Goal: Information Seeking & Learning: Learn about a topic

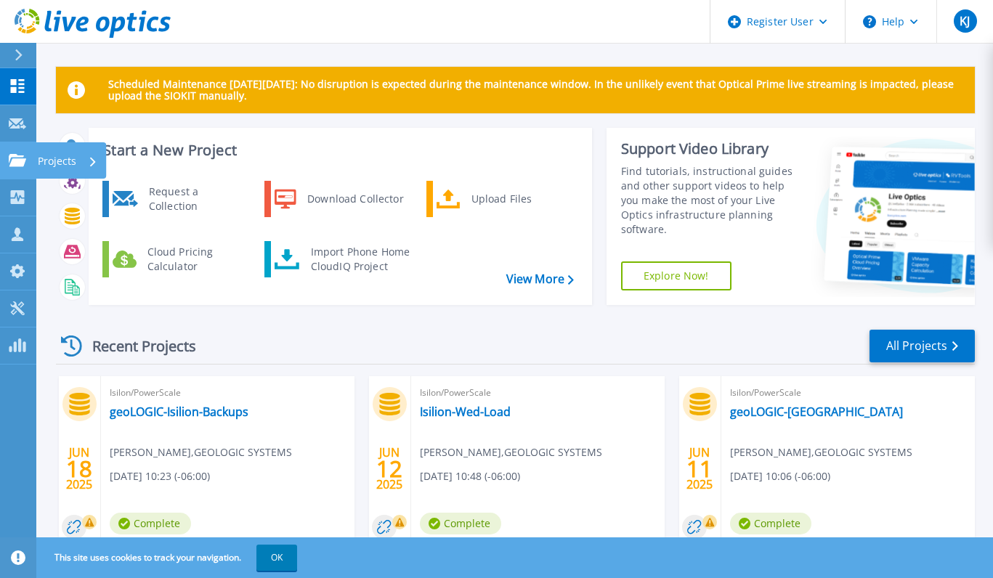
click at [6, 164] on link "Projects Projects" at bounding box center [18, 160] width 36 height 37
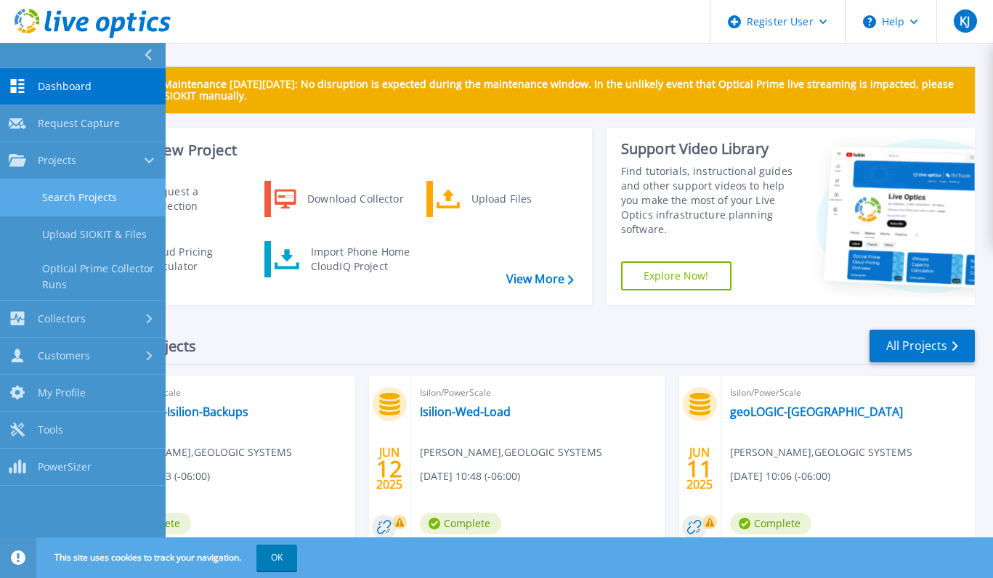
click at [41, 186] on link "Search Projects" at bounding box center [83, 198] width 166 height 37
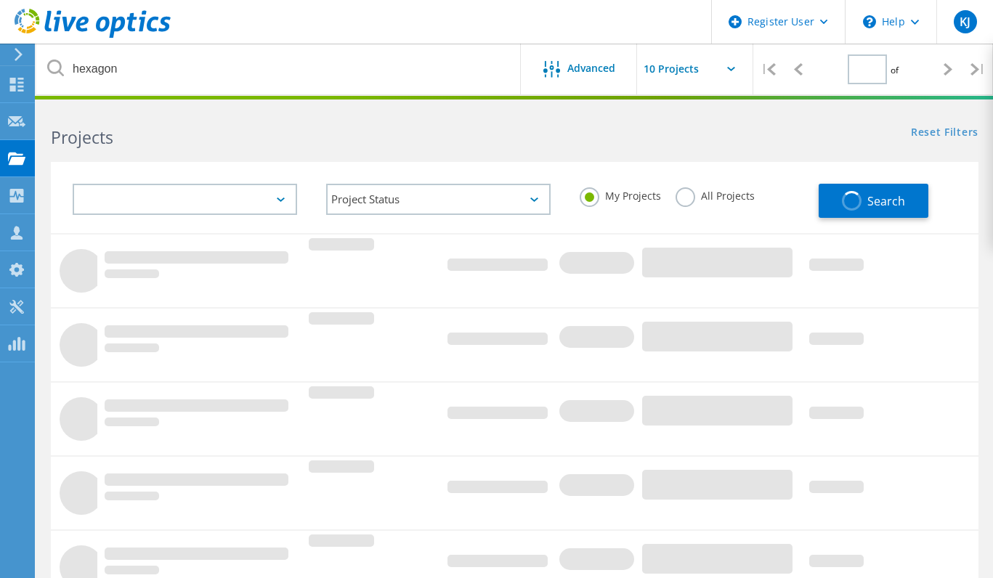
type input "1"
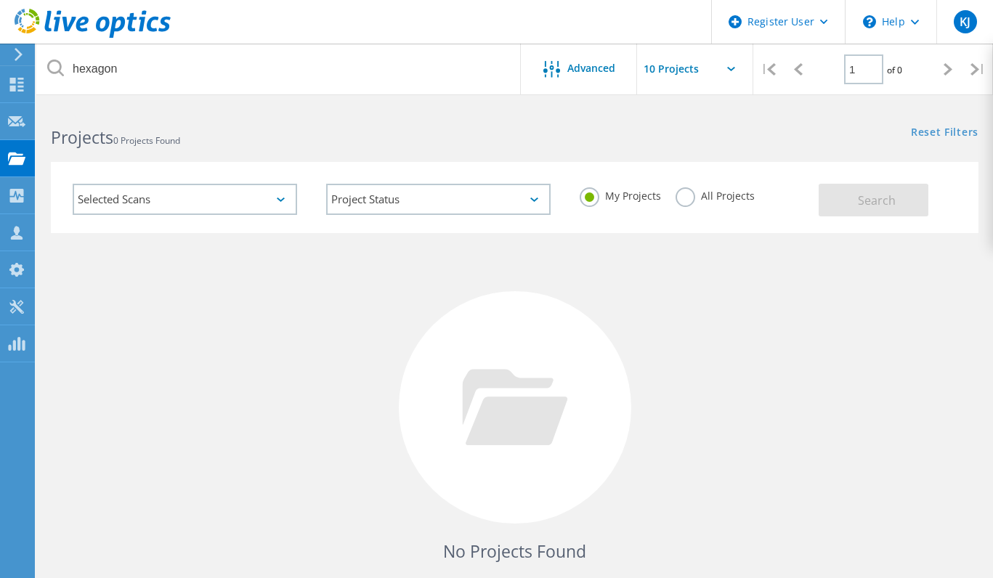
click at [679, 188] on label "All Projects" at bounding box center [715, 194] width 79 height 14
click at [0, 0] on input "All Projects" at bounding box center [0, 0] width 0 height 0
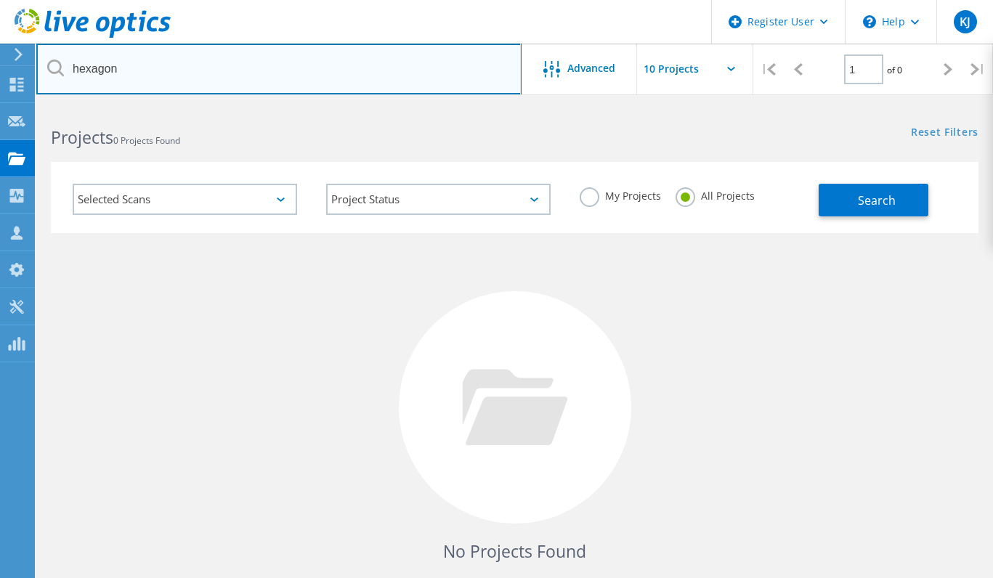
drag, startPoint x: 313, startPoint y: 83, endPoint x: -266, endPoint y: 4, distance: 584.5
click at [0, 4] on html "Register User \n Help Explore Helpful Articles Contact Support KJ Dell User Ksh…" at bounding box center [496, 334] width 993 height 669
type input "Calgary Stampede"
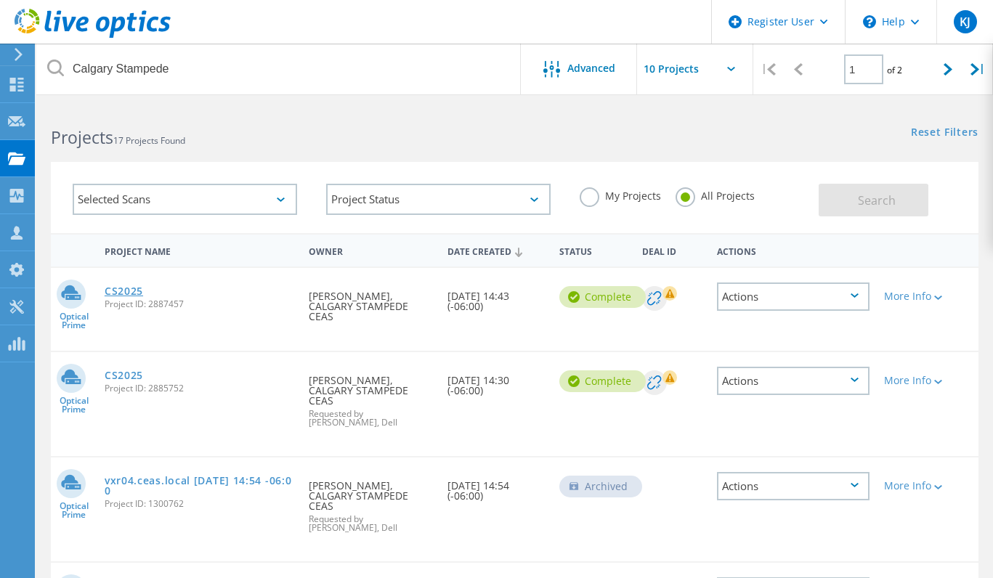
click at [137, 291] on link "CS2025" at bounding box center [124, 291] width 39 height 10
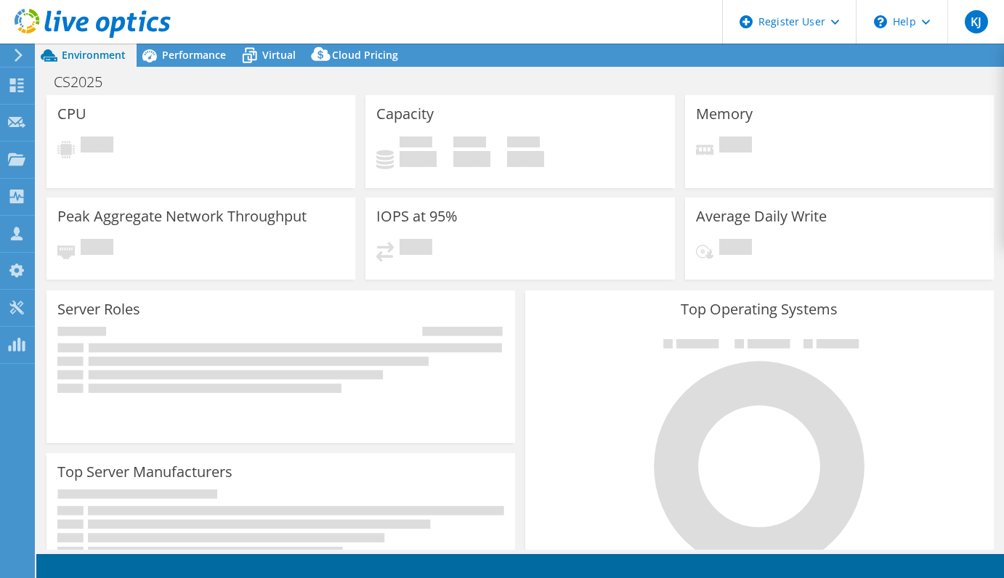
select select "[GEOGRAPHIC_DATA]"
select select "USD"
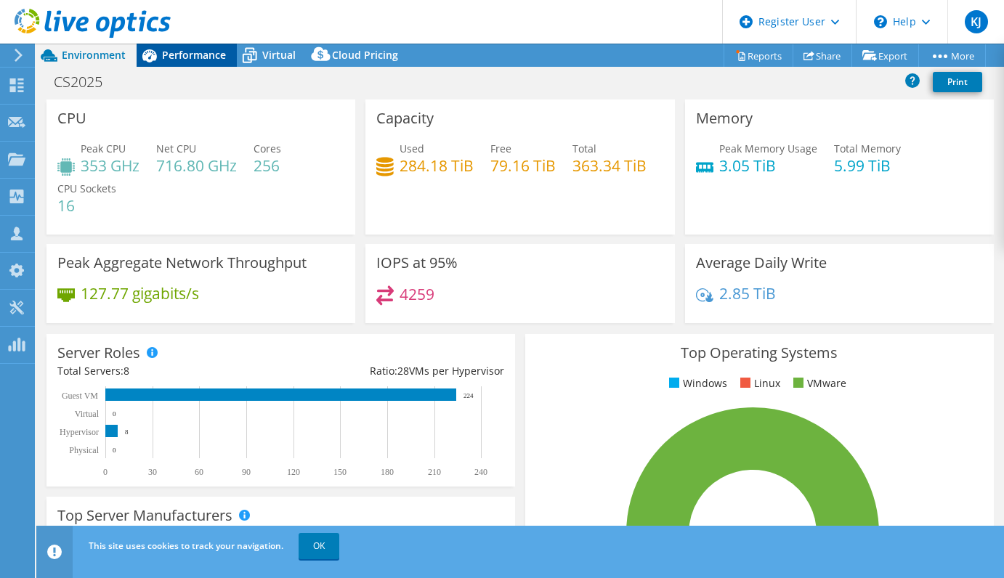
click at [218, 62] on div "Performance" at bounding box center [187, 55] width 100 height 23
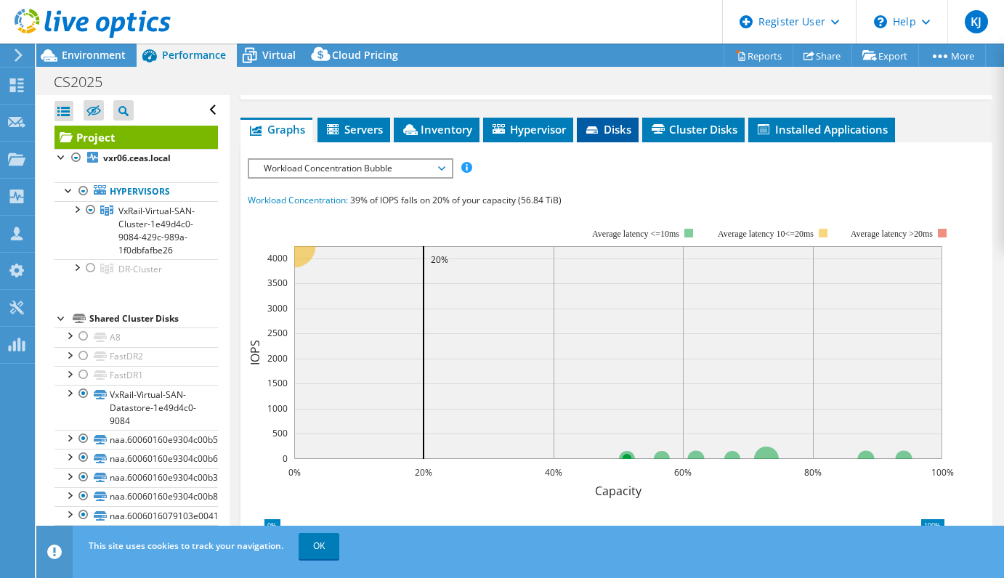
click at [593, 141] on li "Disks" at bounding box center [608, 130] width 62 height 25
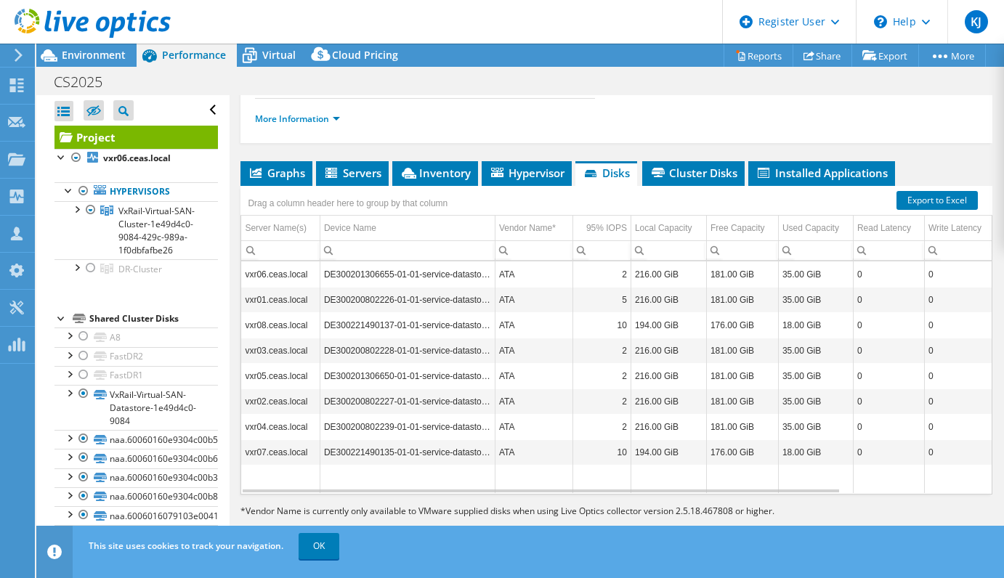
click at [275, 166] on span "Graphs" at bounding box center [276, 173] width 57 height 15
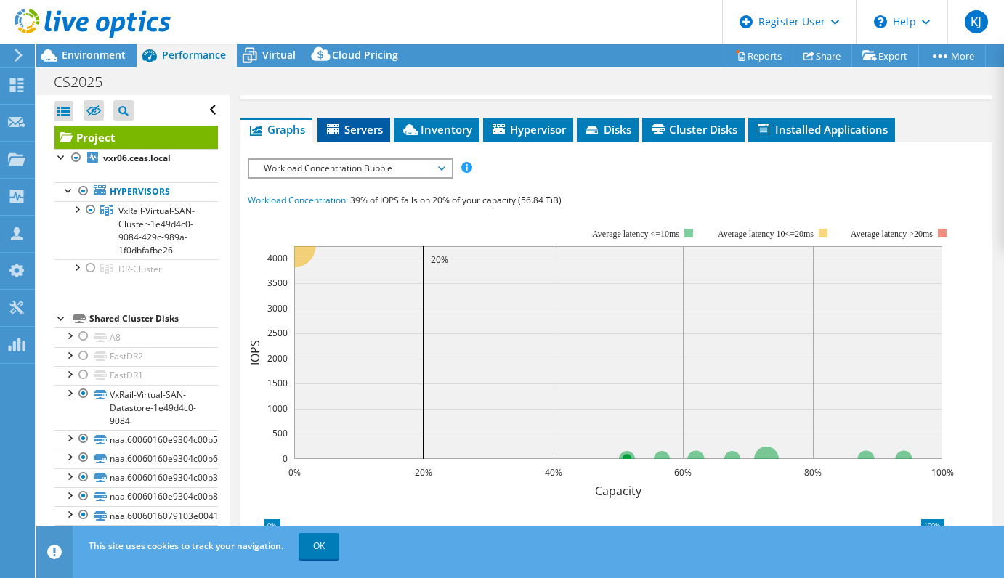
click at [355, 129] on span "Servers" at bounding box center [354, 129] width 58 height 15
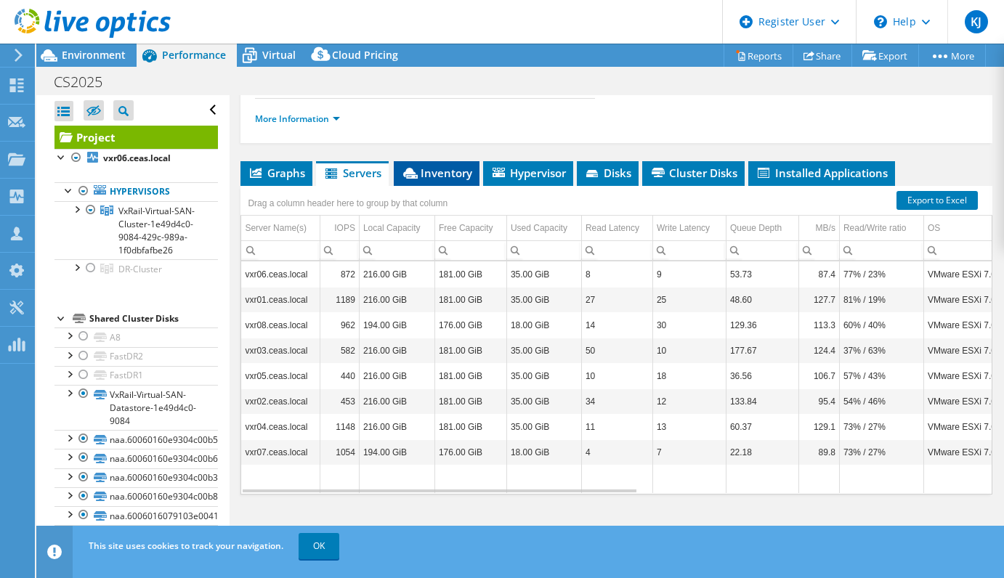
click at [466, 172] on span "Inventory" at bounding box center [436, 173] width 71 height 15
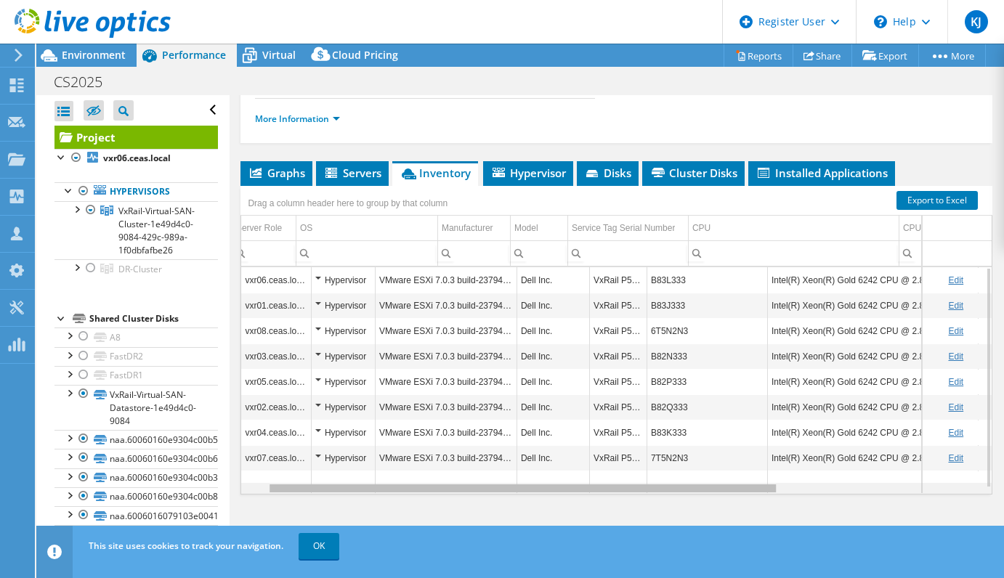
scroll to position [0, 0]
drag, startPoint x: 556, startPoint y: 492, endPoint x: 510, endPoint y: 487, distance: 46.1
click at [510, 492] on body "KJ Dell User Kshitij Jain Kshitij.Jain@Dell.com Dell My Profile Log Out \n Help…" at bounding box center [502, 289] width 1004 height 578
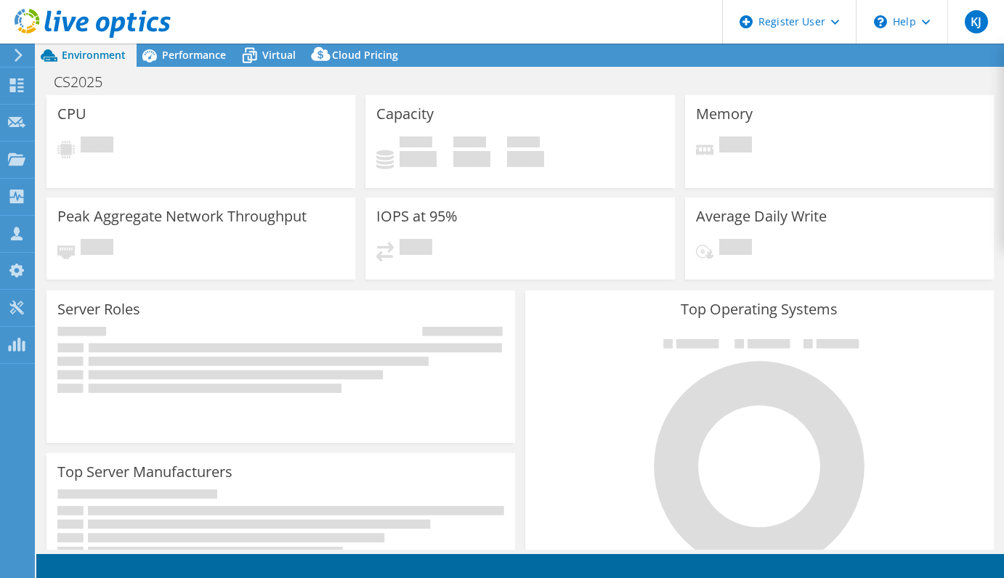
select select "[GEOGRAPHIC_DATA]"
select select "USD"
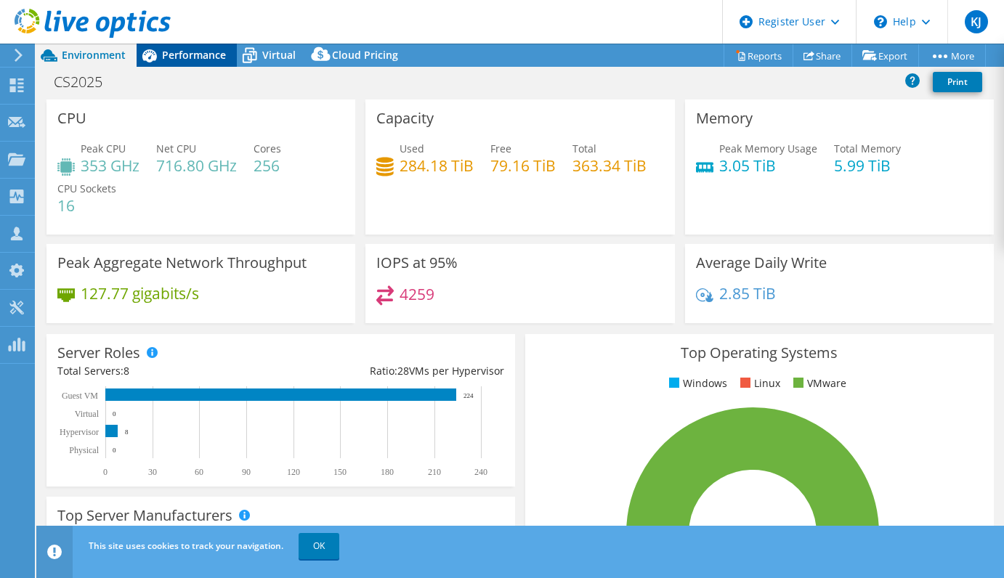
click at [193, 62] on div "Performance" at bounding box center [187, 55] width 100 height 23
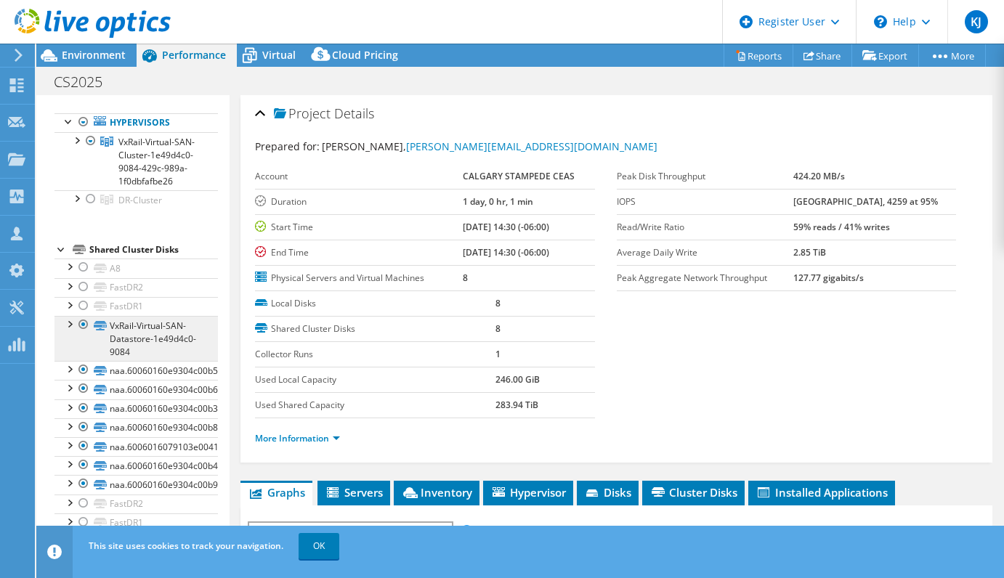
scroll to position [82, 0]
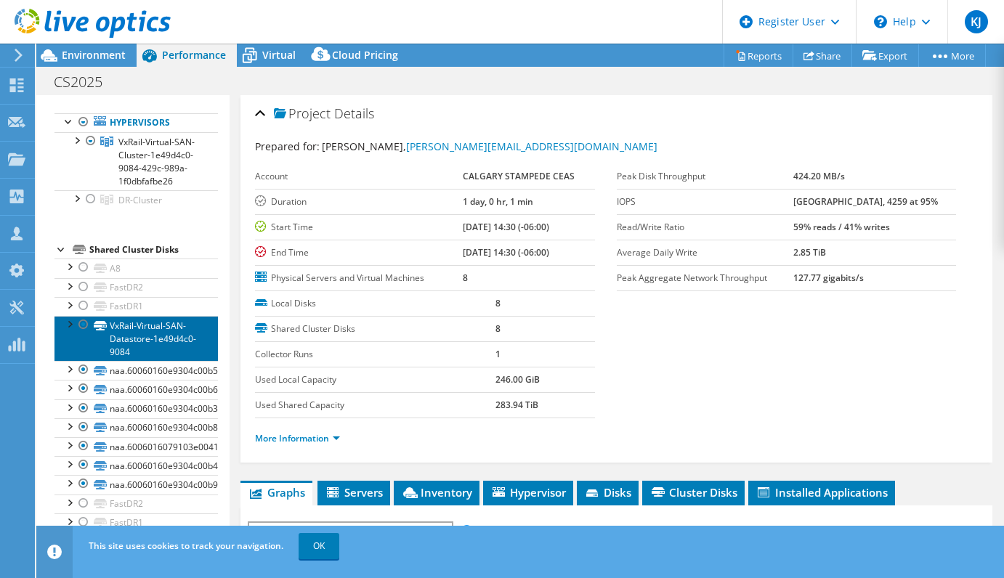
click at [192, 339] on link "VxRail-Virtual-SAN-Datastore-1e49d4c0-9084" at bounding box center [137, 338] width 164 height 45
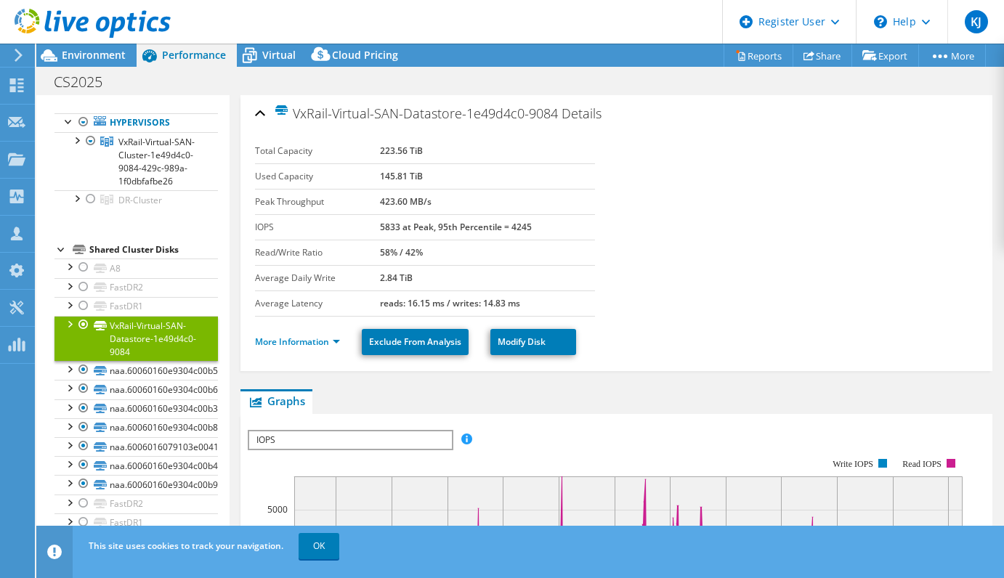
drag, startPoint x: 374, startPoint y: 177, endPoint x: 451, endPoint y: 181, distance: 77.2
click at [451, 181] on tr "Used Capacity 145.81 TiB" at bounding box center [424, 176] width 339 height 25
drag, startPoint x: 451, startPoint y: 181, endPoint x: 661, endPoint y: 193, distance: 209.6
click at [661, 193] on section "Total Capacity 223.56 TiB Used Capacity 145.81 TiB Peak Throughput 423.60 MB/s …" at bounding box center [616, 228] width 723 height 178
click at [106, 59] on span "Environment" at bounding box center [94, 55] width 64 height 14
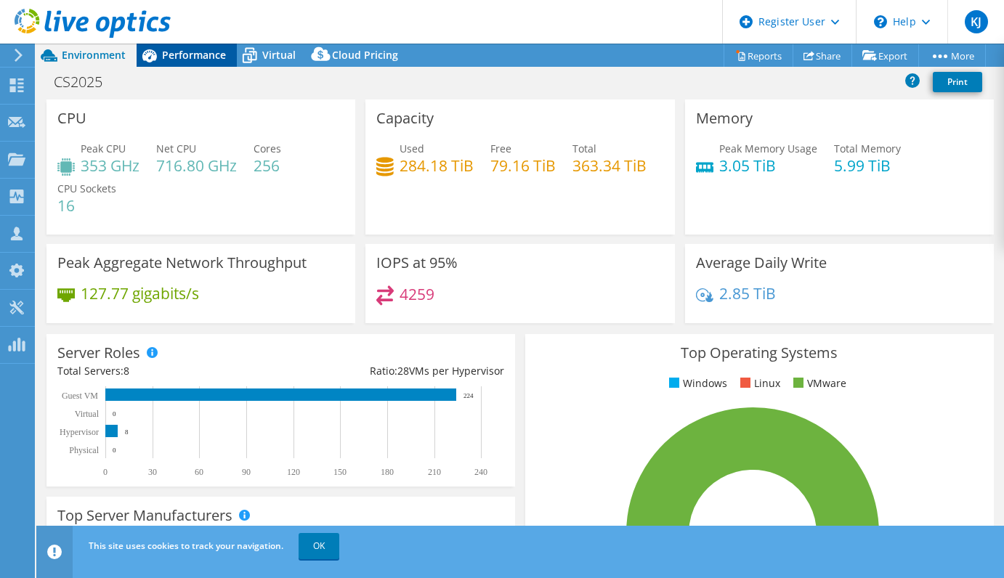
click at [148, 49] on icon at bounding box center [149, 55] width 15 height 13
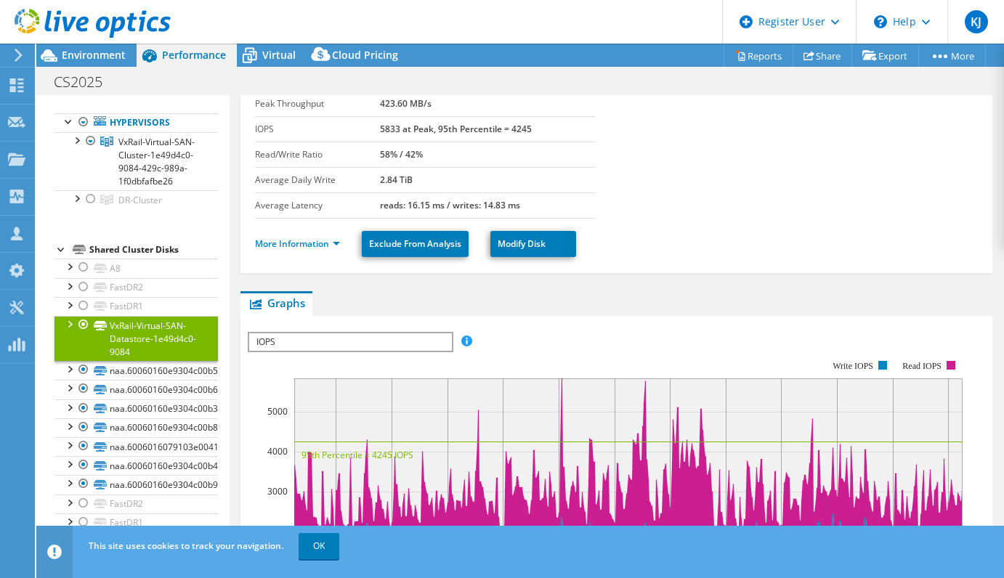
scroll to position [0, 0]
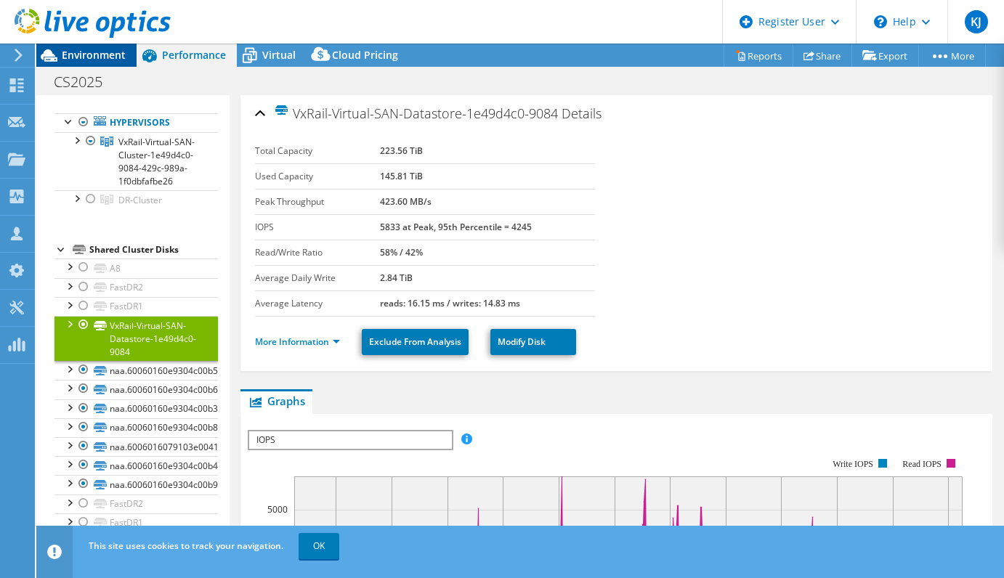
click at [105, 49] on span "Environment" at bounding box center [94, 55] width 64 height 14
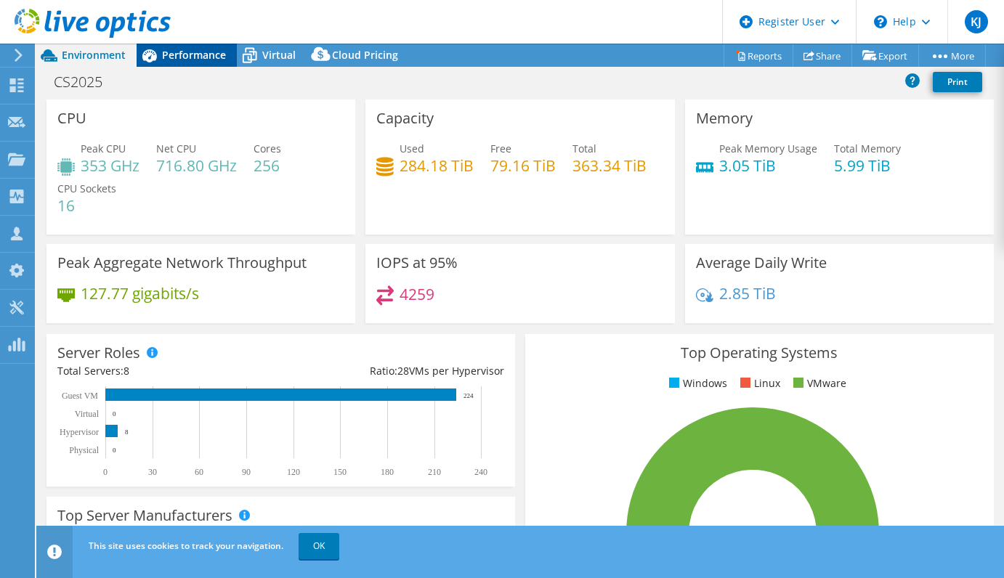
click at [203, 55] on span "Performance" at bounding box center [194, 55] width 64 height 14
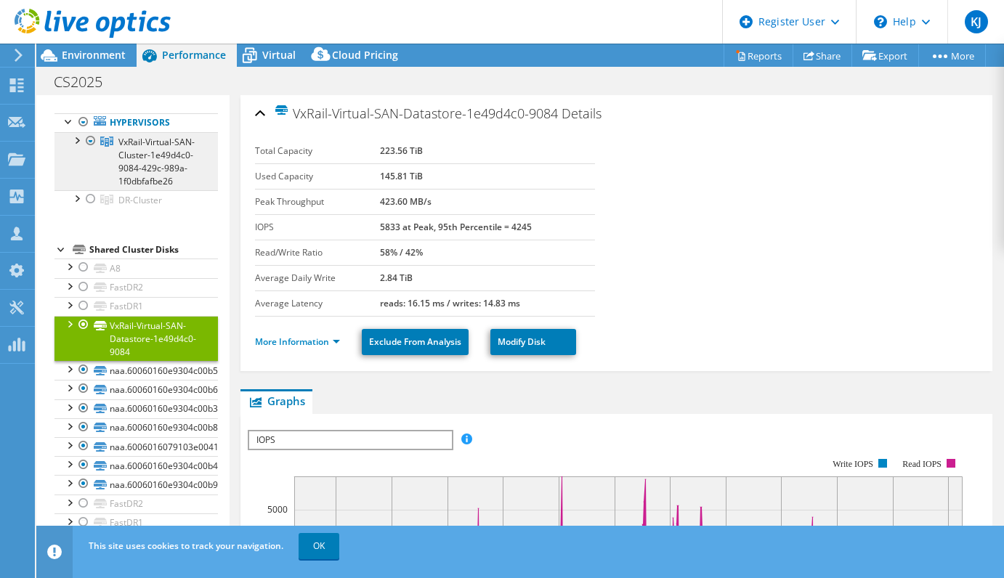
click at [172, 138] on link "VxRail-Virtual-SAN-Cluster-1e49d4c0-9084-429c-989a-1f0dbfafbe26" at bounding box center [137, 161] width 164 height 58
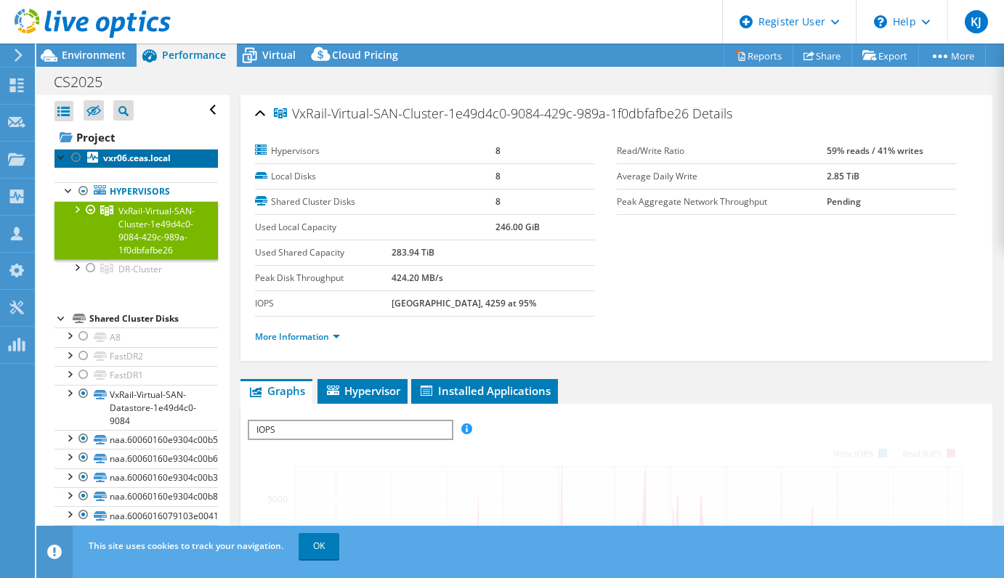
click at [164, 153] on b "vxr06.ceas.local" at bounding box center [137, 158] width 68 height 12
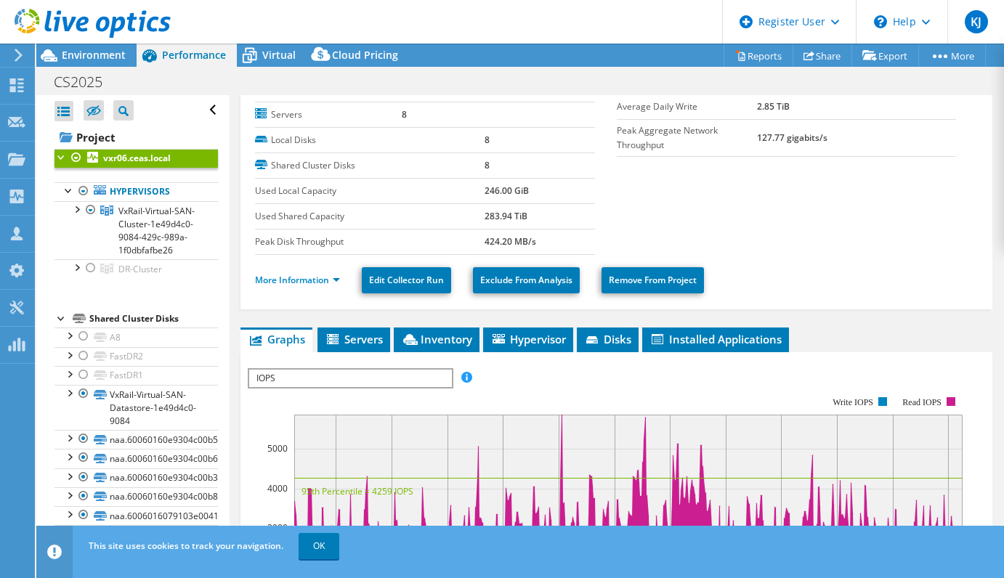
scroll to position [145, 0]
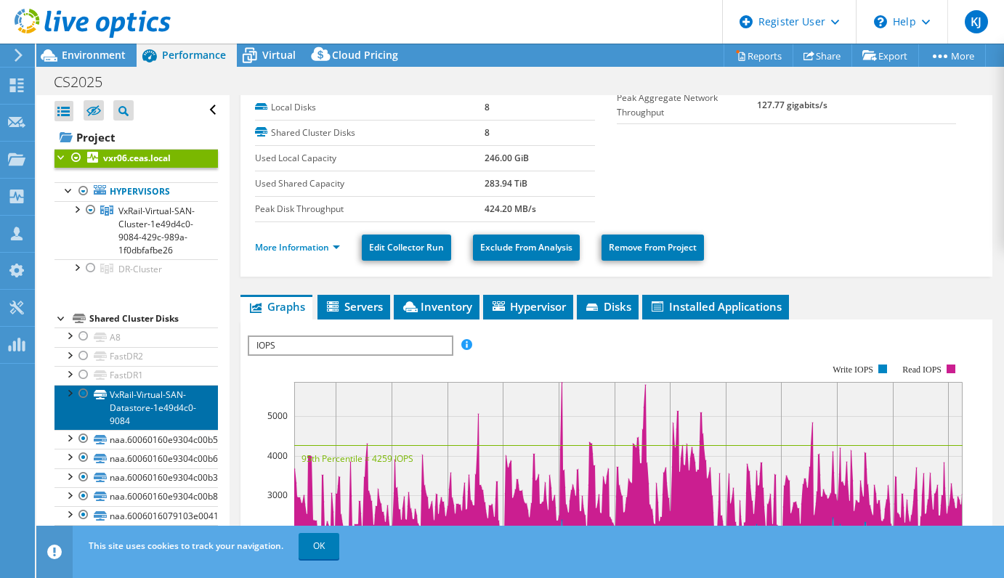
click at [165, 430] on link "VxRail-Virtual-SAN-Datastore-1e49d4c0-9084" at bounding box center [137, 407] width 164 height 45
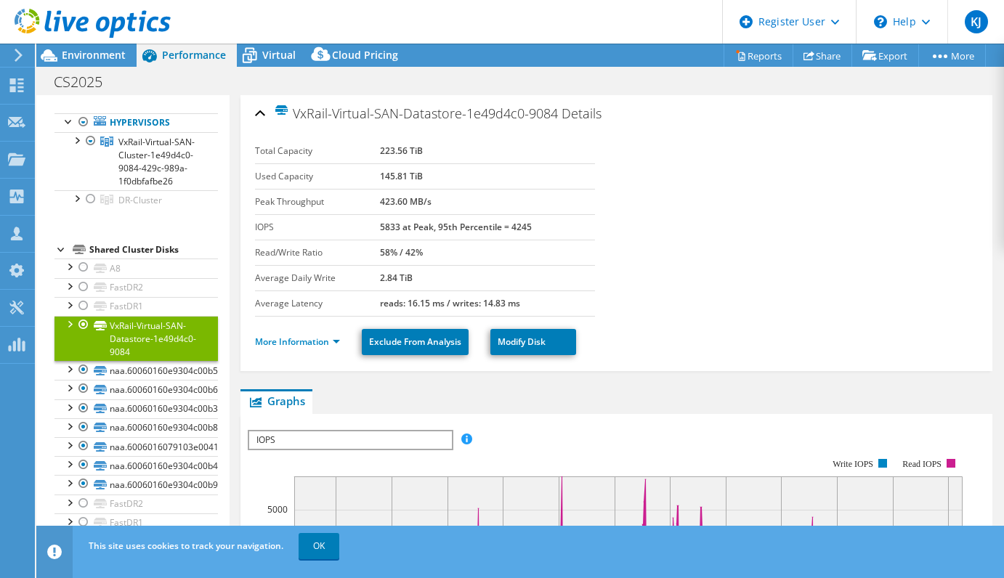
scroll to position [0, 0]
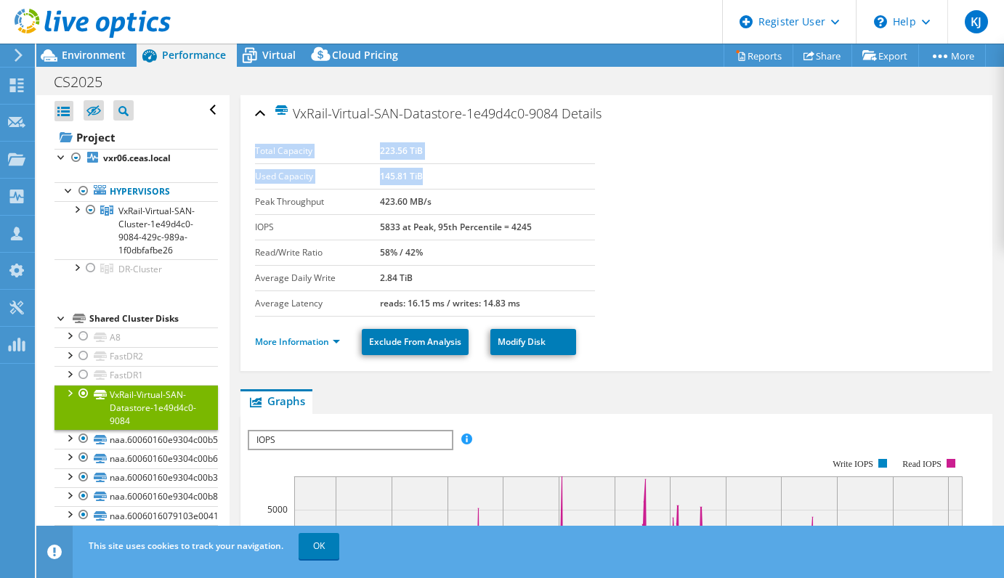
drag, startPoint x: 254, startPoint y: 183, endPoint x: 418, endPoint y: 166, distance: 164.4
click at [418, 166] on div "VxRail-Virtual-SAN-Datastore-1e49d4c0-9084 Details Total Capacity 223.56 TiB Us…" at bounding box center [617, 233] width 752 height 276
click at [415, 169] on td "145.81 TiB" at bounding box center [487, 176] width 215 height 25
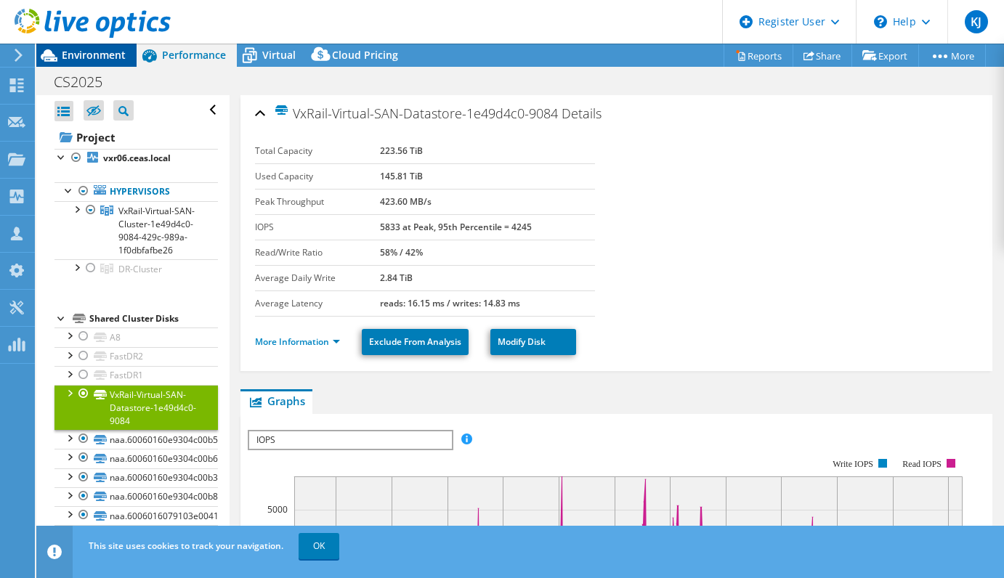
click at [89, 49] on span "Environment" at bounding box center [94, 55] width 64 height 14
